Goal: Check status

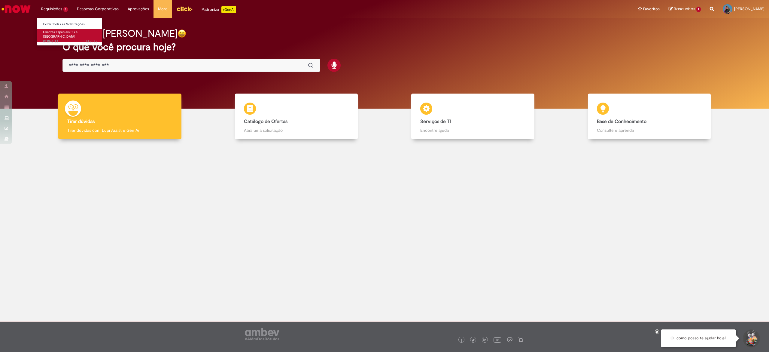
click at [63, 31] on span "Clientes Especiais EG e [GEOGRAPHIC_DATA]" at bounding box center [60, 34] width 35 height 9
click at [56, 32] on span "Clientes Especiais EG e [GEOGRAPHIC_DATA]" at bounding box center [60, 34] width 35 height 9
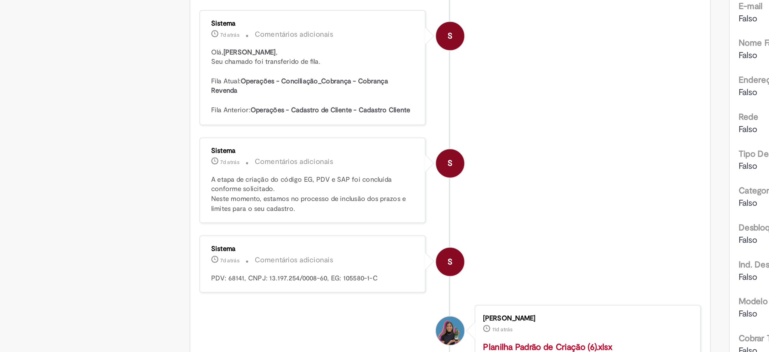
scroll to position [212, 0]
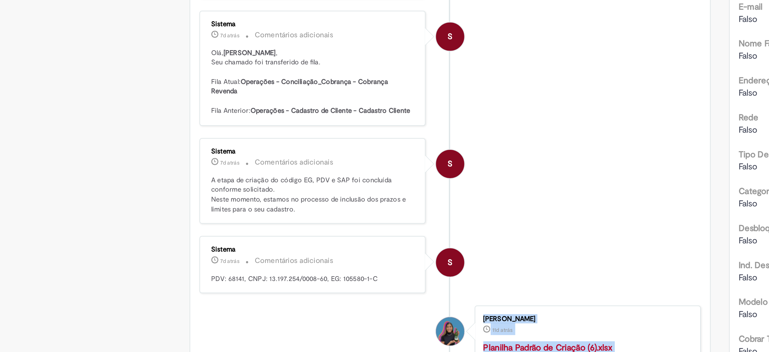
drag, startPoint x: 307, startPoint y: 199, endPoint x: 207, endPoint y: 204, distance: 99.6
click at [209, 204] on div "Verificar Código de Barras Aguardando Aprovação Aguardando atendimento Em andam…" at bounding box center [341, 65] width 264 height 494
click at [254, 205] on ul "Maila [PERSON_NAME] 3d atrás 3 dias atrás Comentários adicionais Solução Propos…" at bounding box center [340, 85] width 245 height 427
click at [287, 195] on p "PDV: 68141, CNPJ: 13.197.254/0008-60, EG: 105580-1-C" at bounding box center [274, 192] width 100 height 5
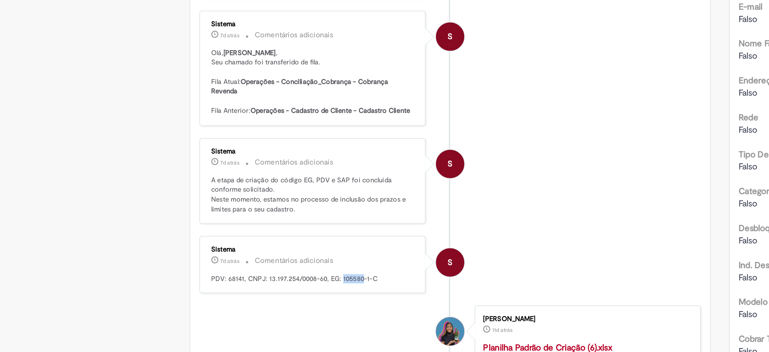
click at [287, 195] on p "PDV: 68141, CNPJ: 13.197.254/0008-60, EG: 105580-1-C" at bounding box center [274, 192] width 100 height 5
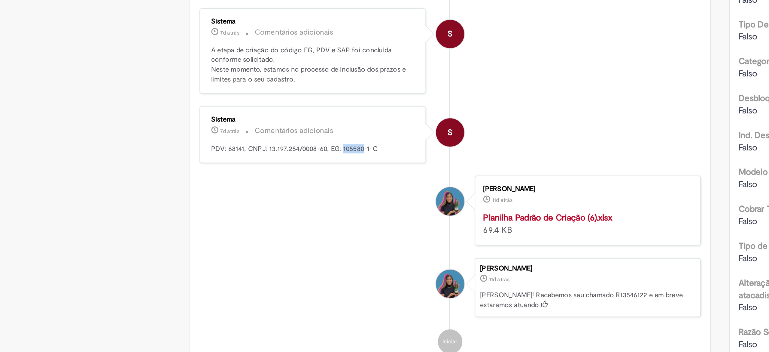
scroll to position [276, 0]
